Goal: Communication & Community: Share content

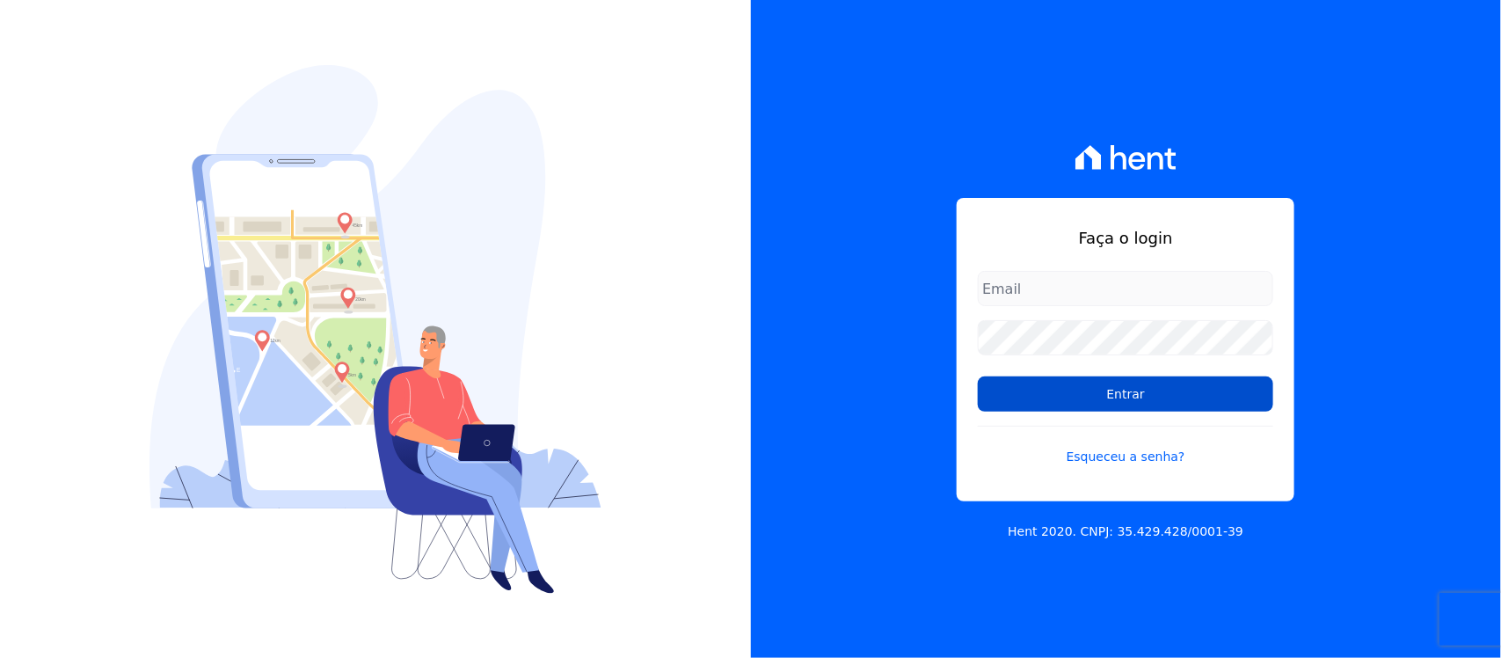
type input "[PERSON_NAME][EMAIL_ADDRESS][PERSON_NAME][DOMAIN_NAME]"
click at [1084, 397] on input "Entrar" at bounding box center [1126, 393] width 296 height 35
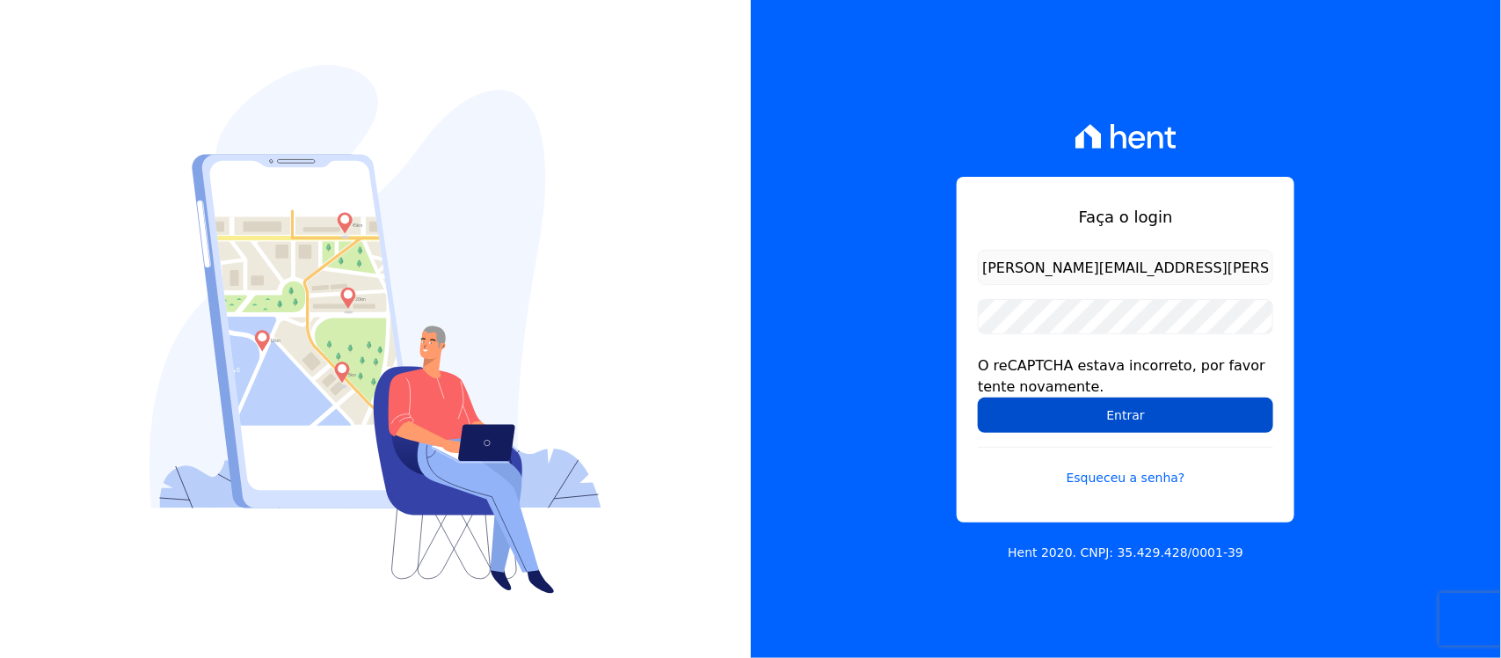
click at [1062, 415] on input "Entrar" at bounding box center [1126, 415] width 296 height 35
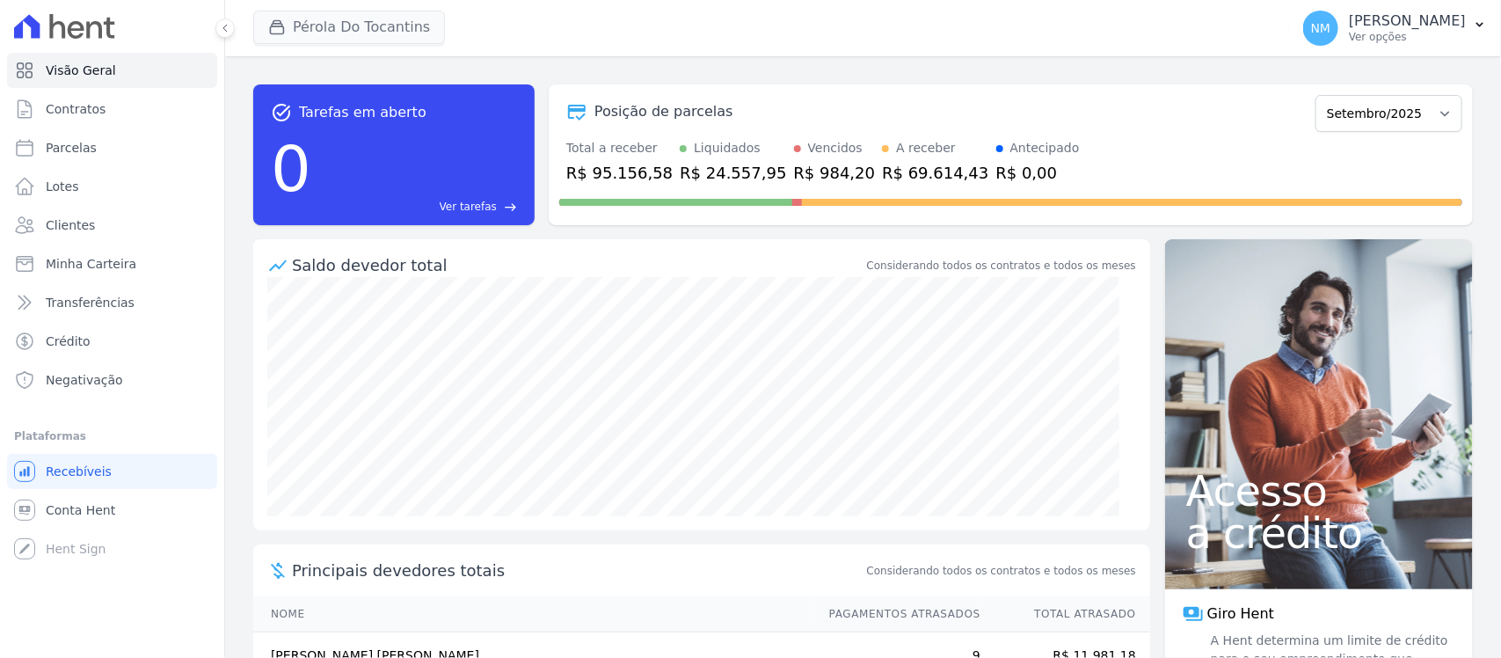
click at [370, 24] on button "Pérola Do Tocantins" at bounding box center [349, 27] width 192 height 33
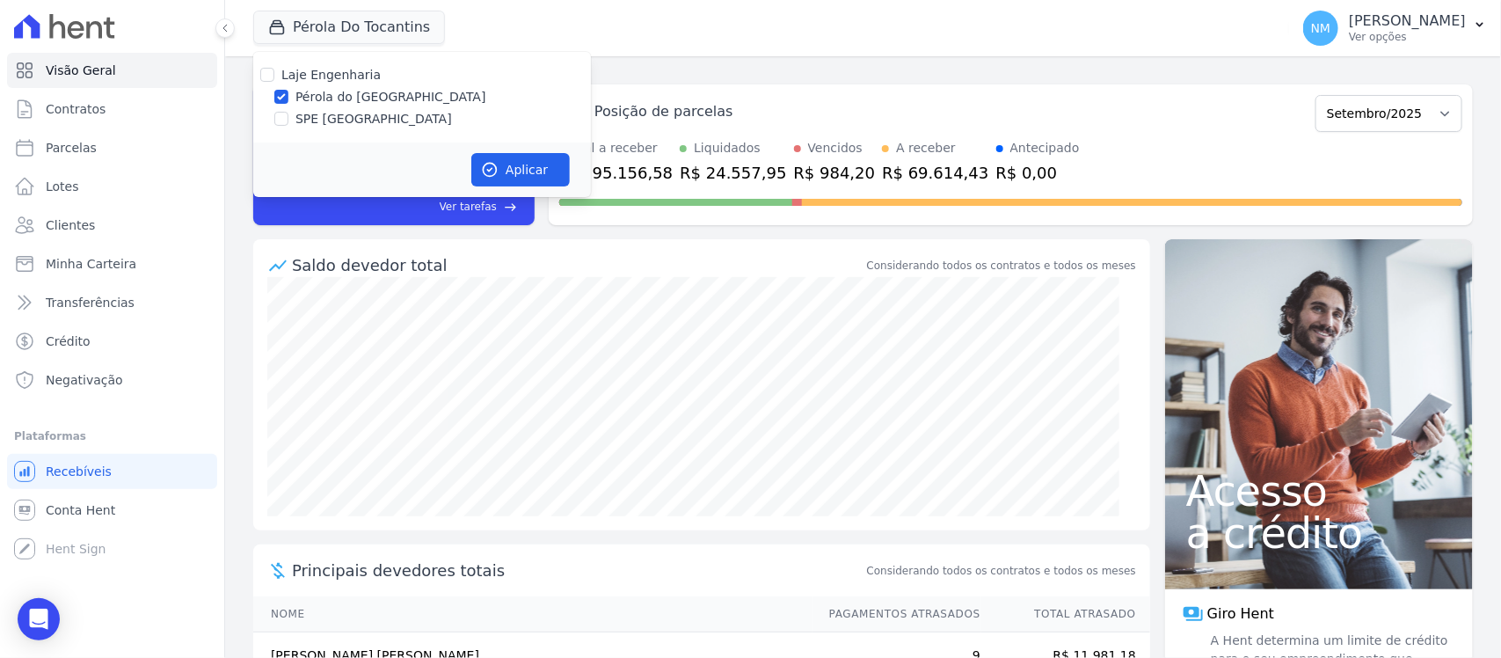
click at [354, 123] on label "SPE [GEOGRAPHIC_DATA]" at bounding box center [374, 119] width 157 height 18
click at [288, 123] on input "SPE [GEOGRAPHIC_DATA]" at bounding box center [281, 119] width 14 height 14
checkbox input "true"
click at [361, 89] on label "Pérola do [GEOGRAPHIC_DATA]" at bounding box center [391, 97] width 191 height 18
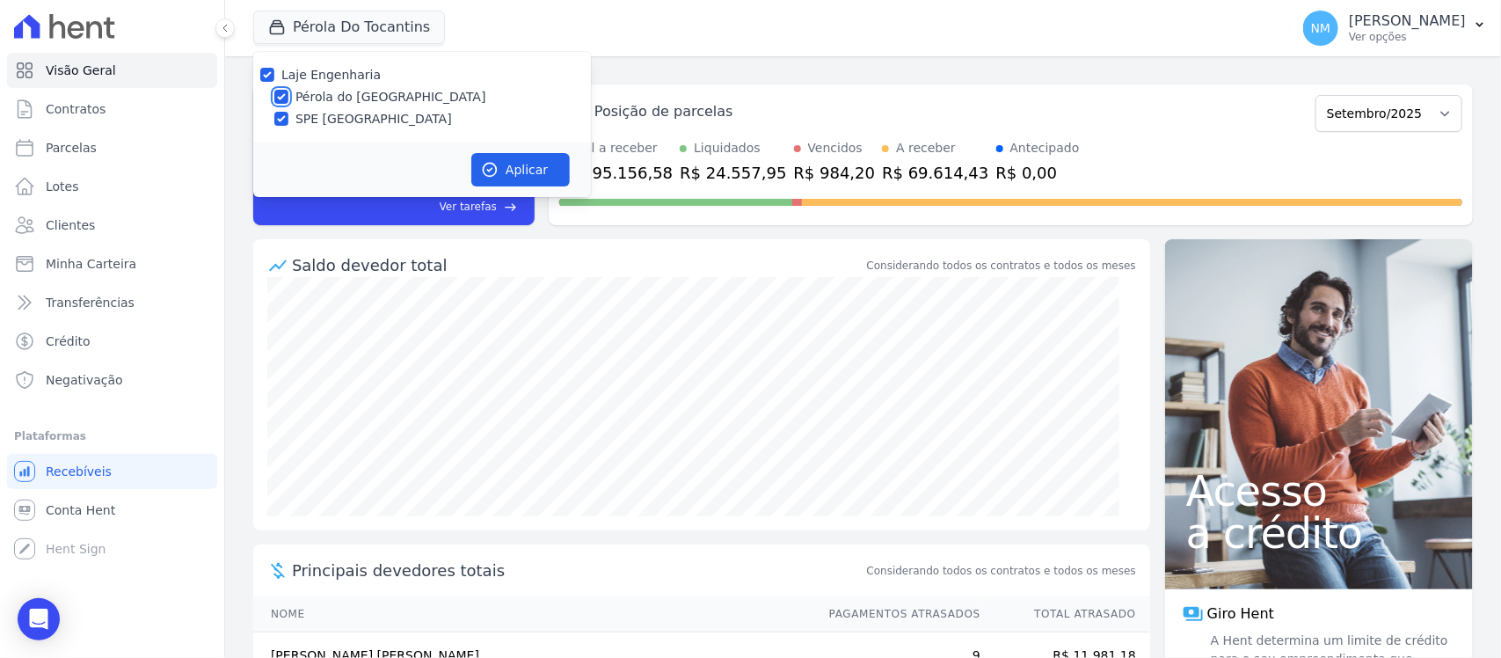
click at [288, 90] on input "Pérola do [GEOGRAPHIC_DATA]" at bounding box center [281, 97] width 14 height 14
checkbox input "false"
click at [537, 170] on button "Aplicar" at bounding box center [520, 169] width 99 height 33
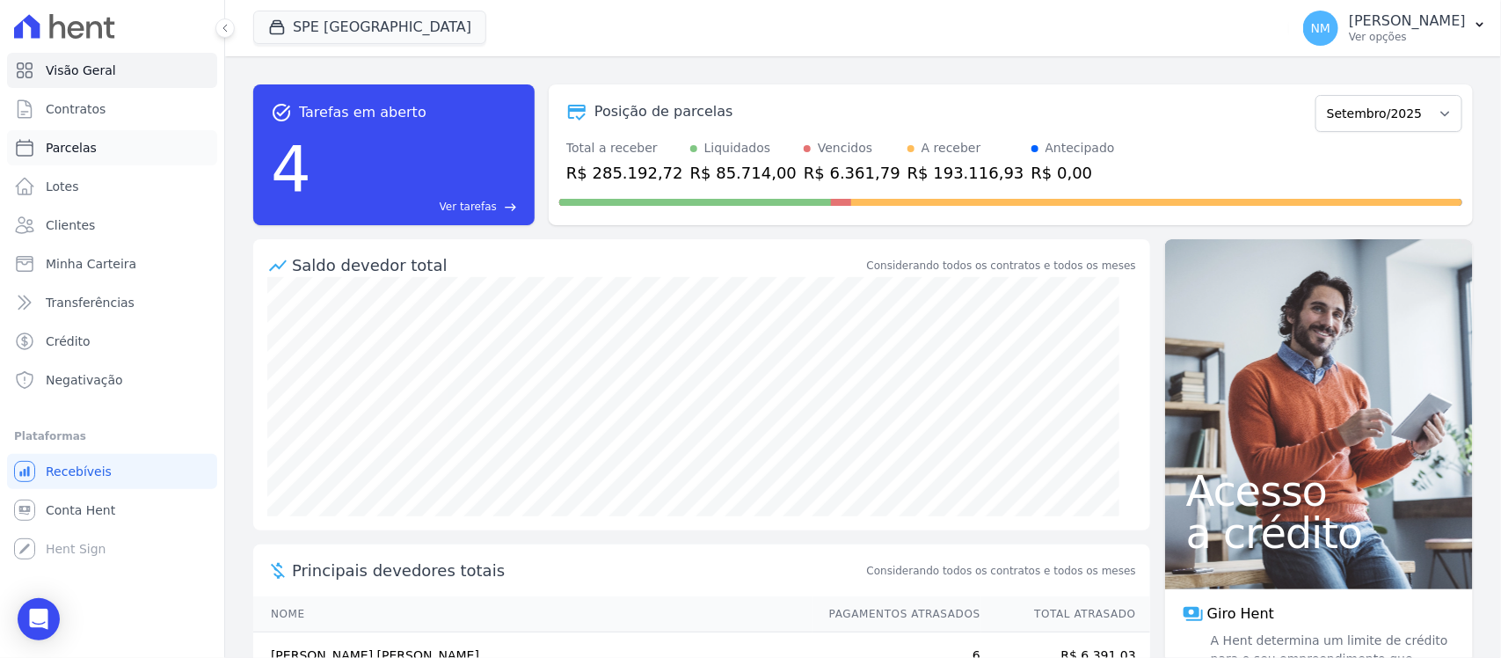
click at [126, 154] on link "Parcelas" at bounding box center [112, 147] width 210 height 35
select select
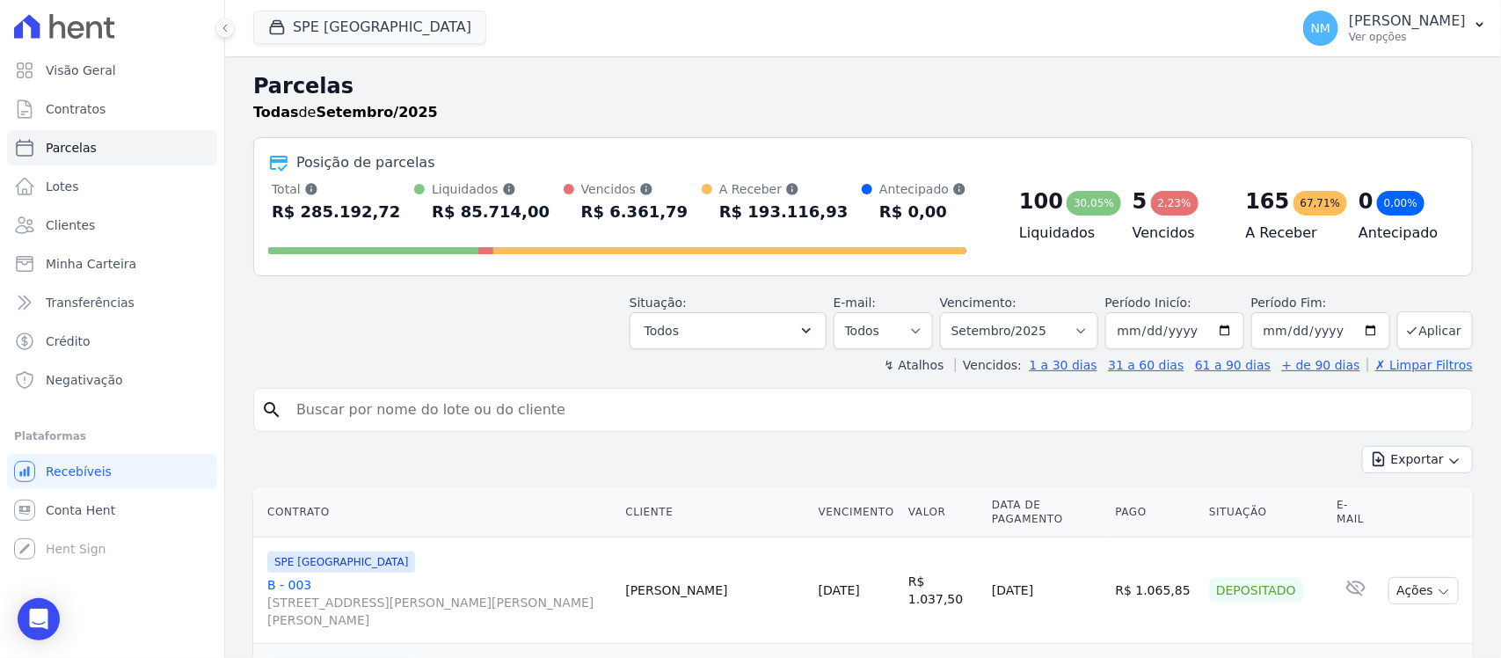
click at [370, 416] on input "search" at bounding box center [875, 409] width 1179 height 35
type input "[PERSON_NAME]"
select select
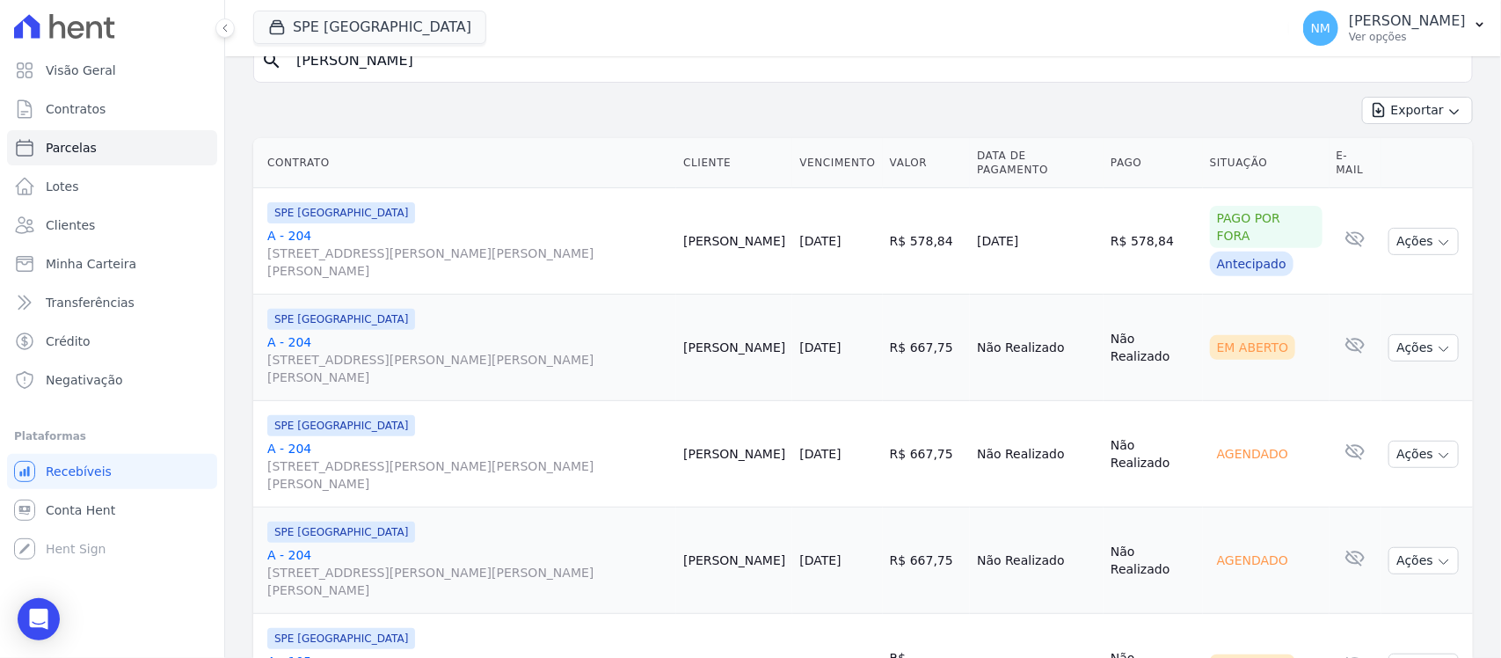
scroll to position [215, 0]
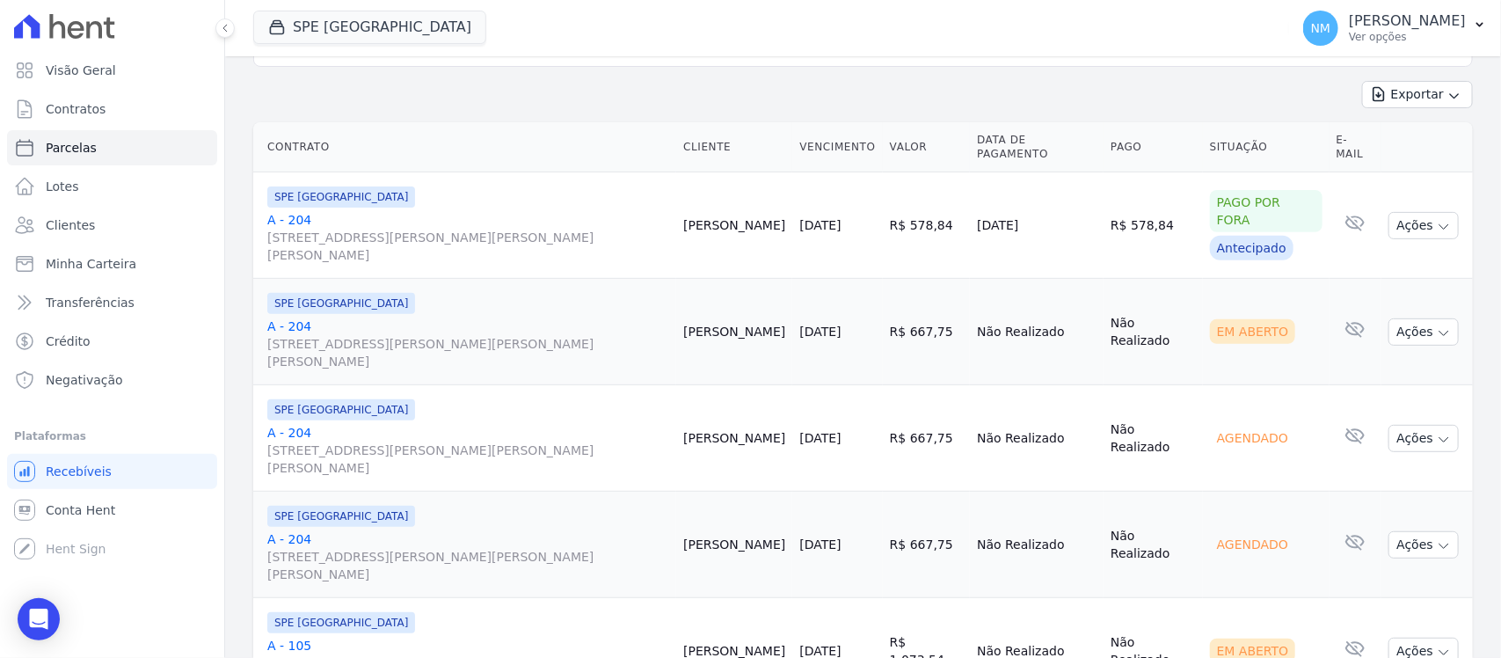
click at [296, 637] on link "A - 105 [STREET_ADDRESS][PERSON_NAME][PERSON_NAME][PERSON_NAME]" at bounding box center [468, 663] width 402 height 53
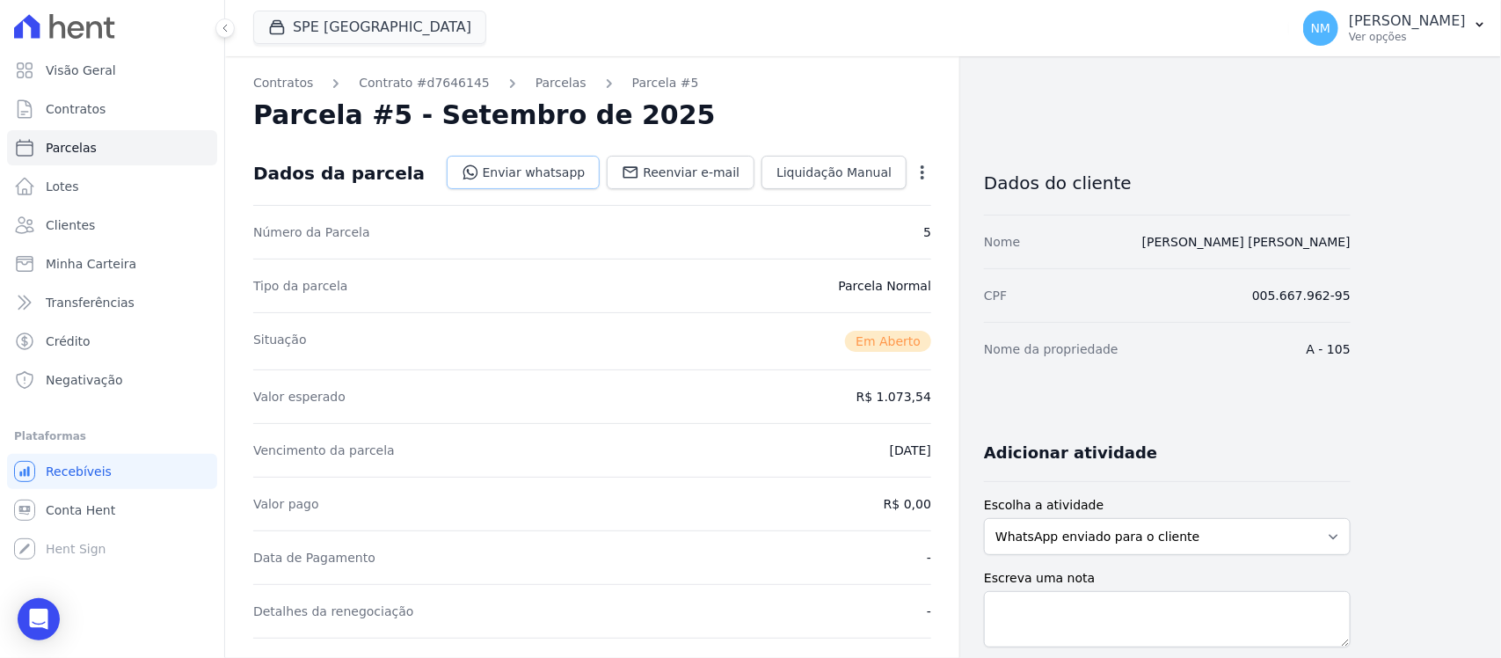
click at [564, 172] on link "Enviar whatsapp" at bounding box center [524, 172] width 154 height 33
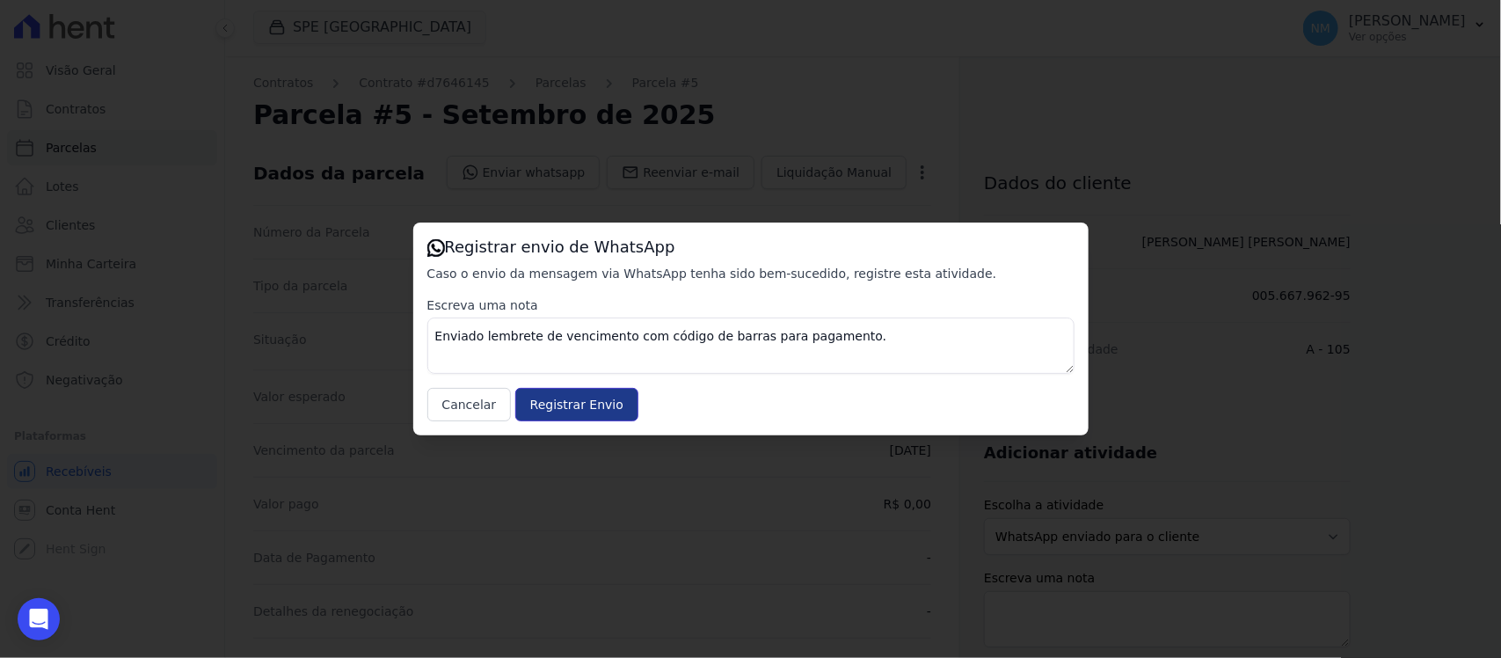
click at [528, 405] on input "Registrar Envio" at bounding box center [576, 404] width 123 height 33
click at [604, 406] on input "Registrar Envio" at bounding box center [576, 404] width 123 height 33
